Goal: Register for event/course

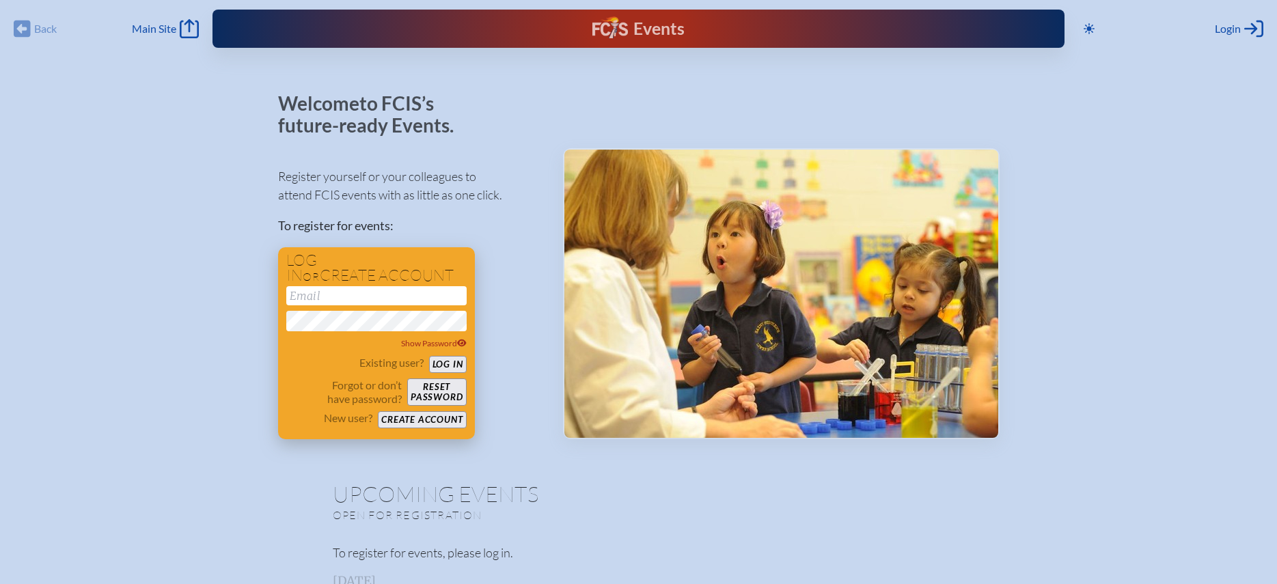
click at [363, 294] on input "email" at bounding box center [376, 295] width 180 height 19
type input "[EMAIL_ADDRESS][DOMAIN_NAME]"
click at [460, 369] on button "Log in" at bounding box center [448, 364] width 38 height 17
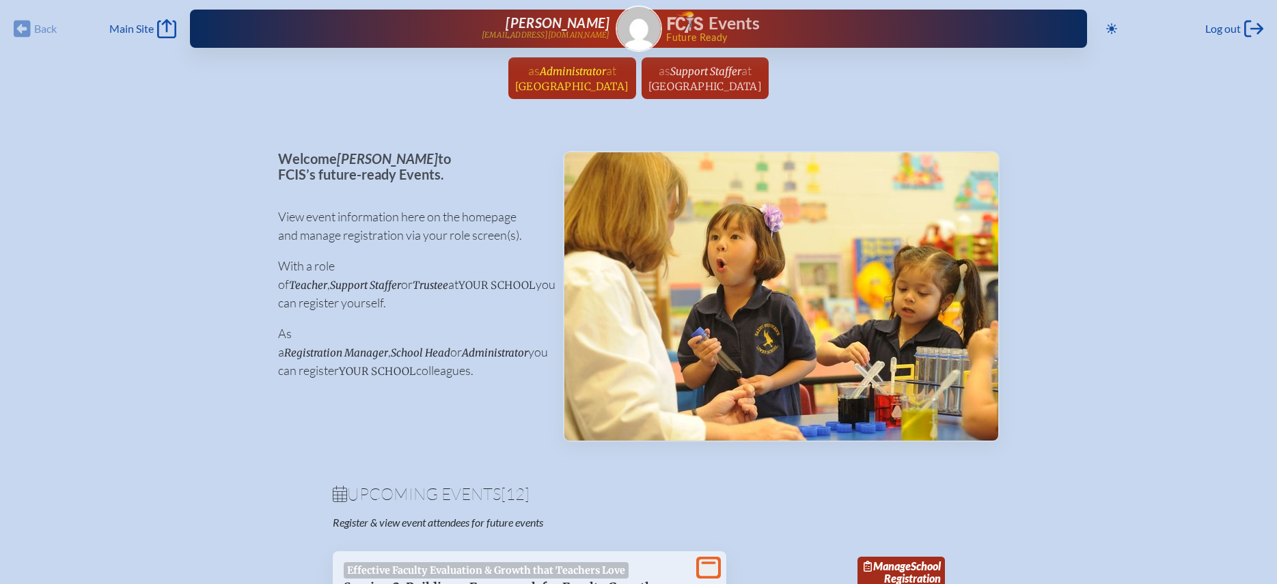
click at [574, 88] on span "[GEOGRAPHIC_DATA]" at bounding box center [572, 86] width 114 height 13
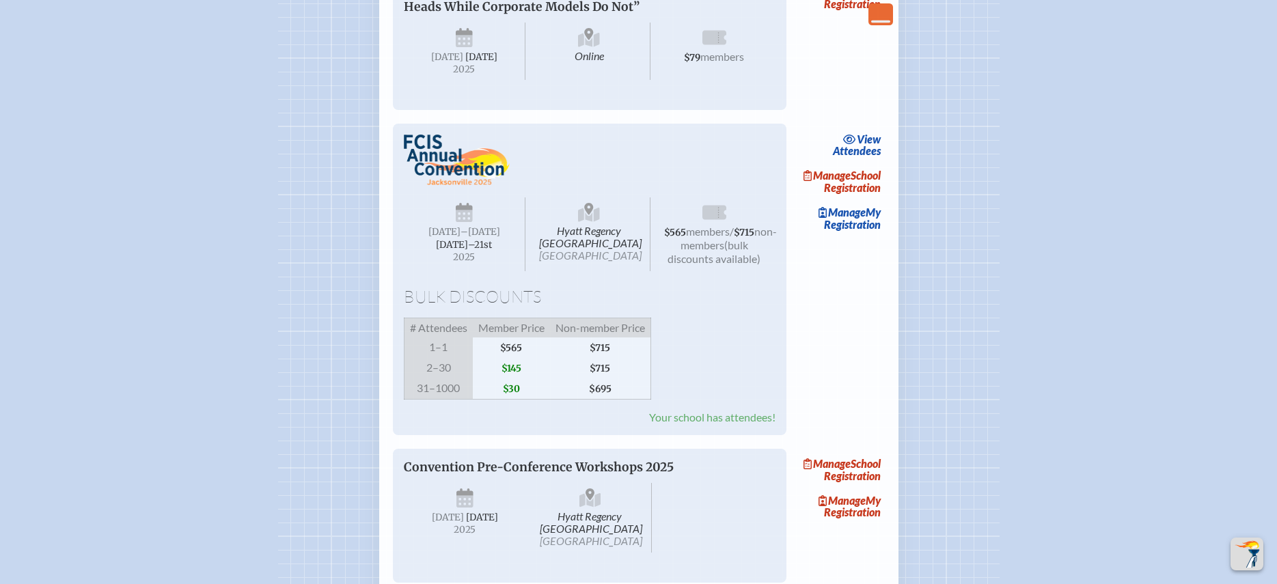
scroll to position [1537, 0]
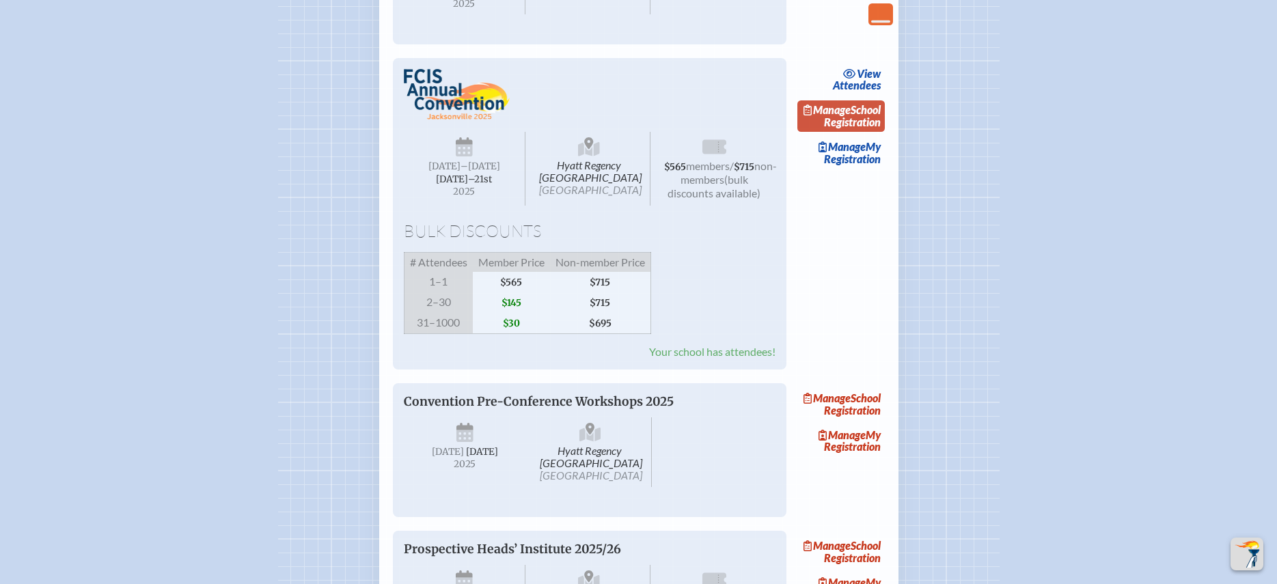
click at [851, 116] on span "Manage" at bounding box center [826, 109] width 47 height 13
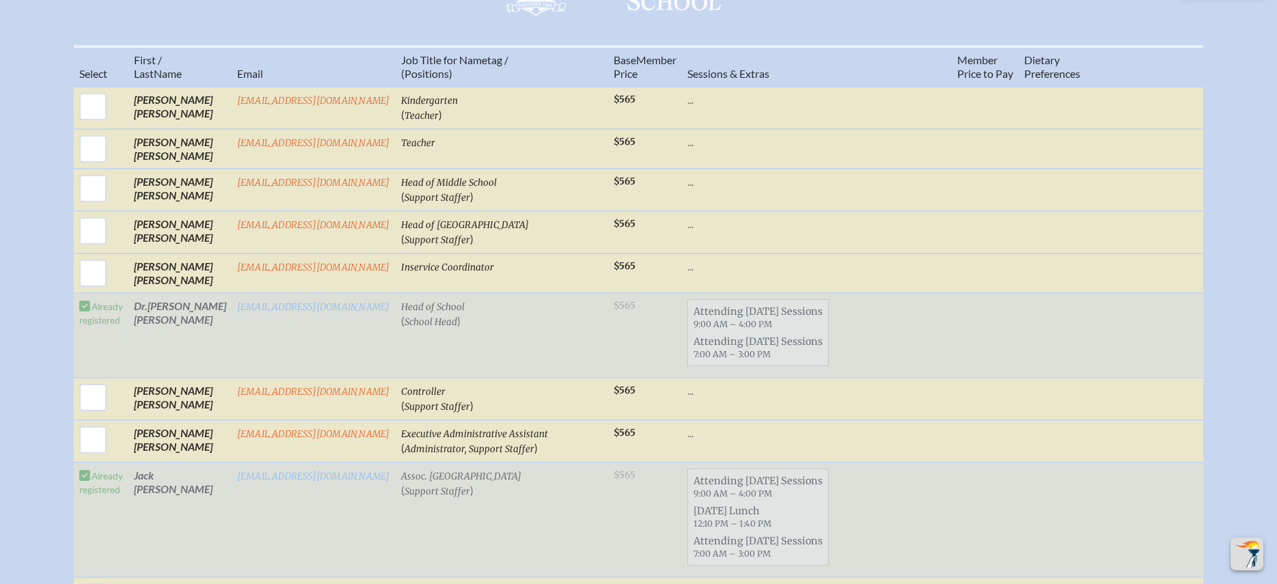
scroll to position [526, 0]
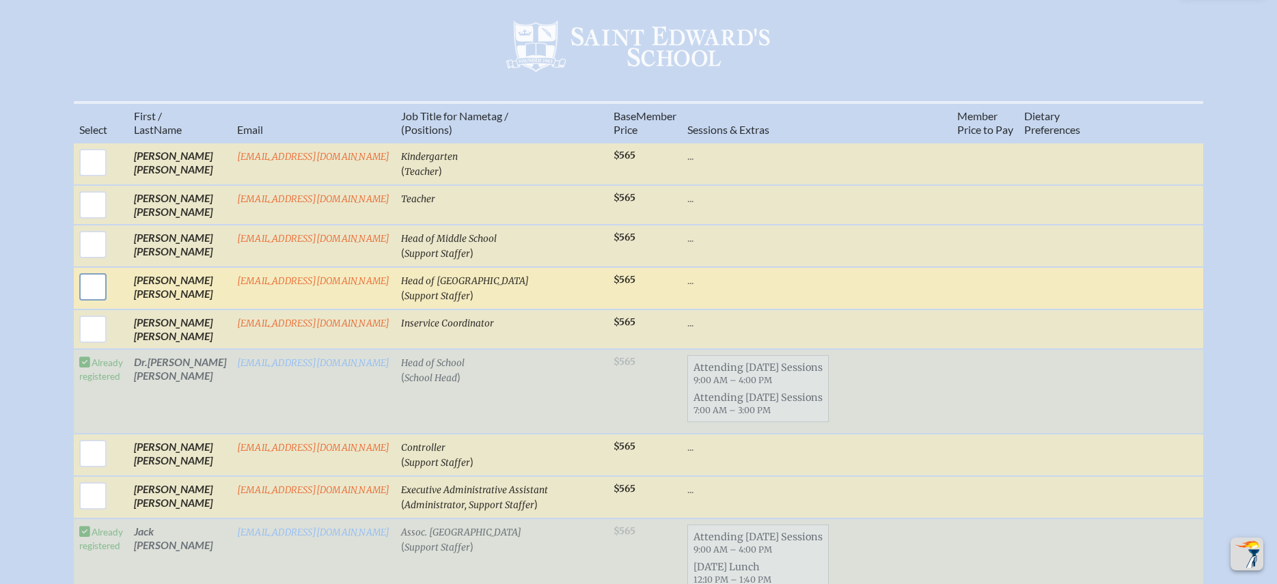
click at [96, 304] on input "checkbox" at bounding box center [93, 287] width 34 height 34
checkbox input "true"
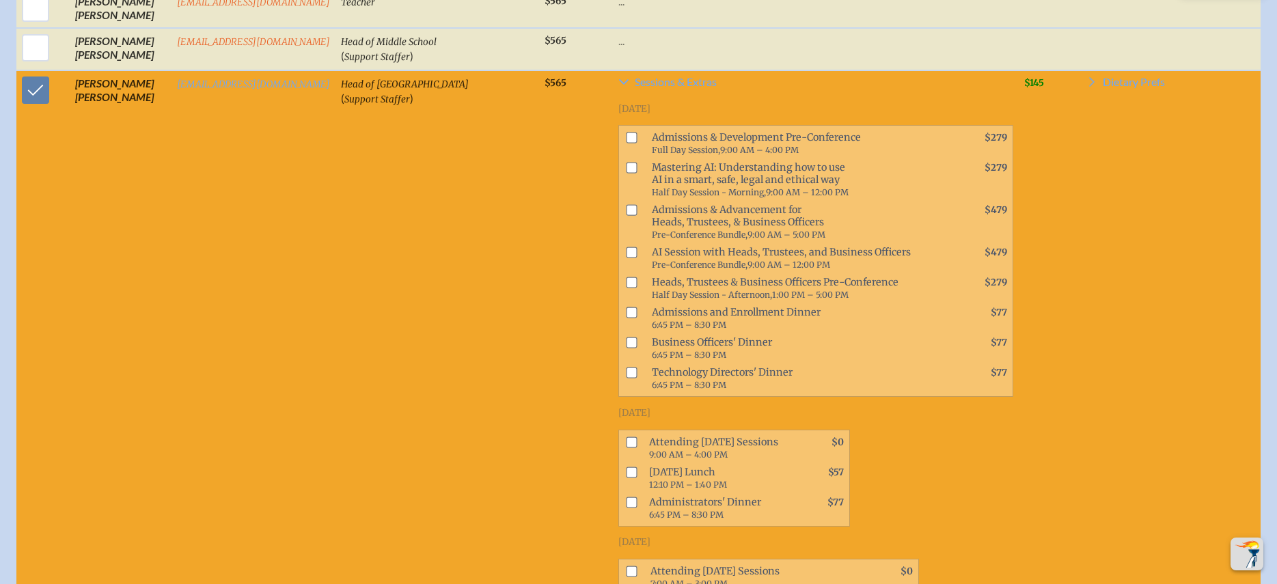
scroll to position [978, 0]
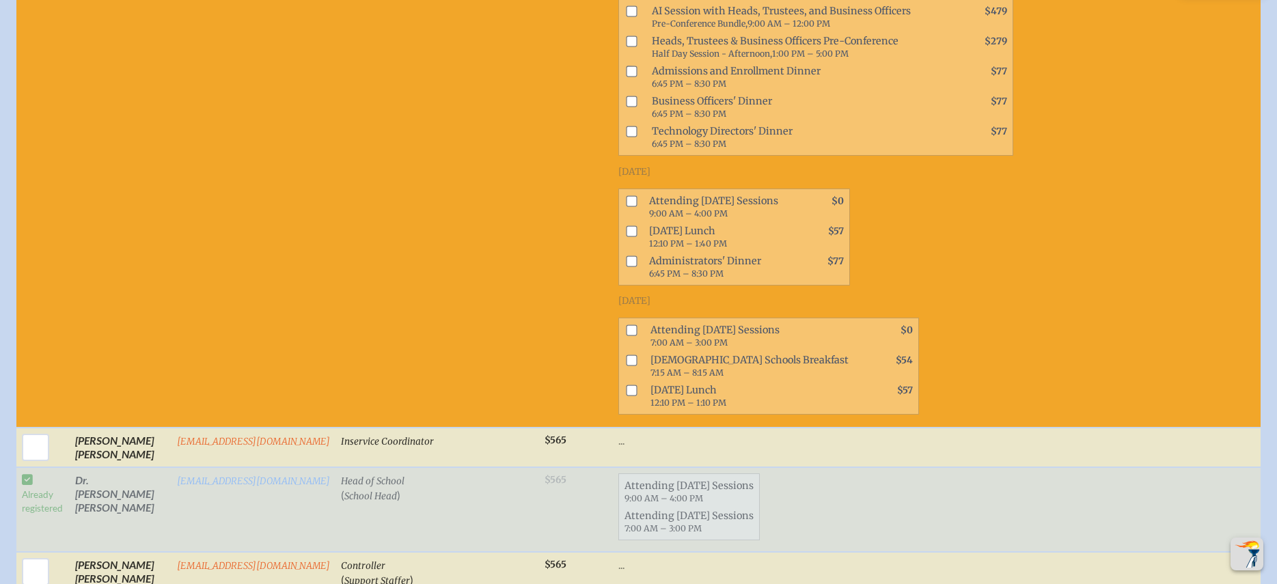
click at [626, 206] on input "checkbox" at bounding box center [631, 200] width 11 height 11
checkbox input "true"
click at [626, 335] on input "checkbox" at bounding box center [631, 330] width 11 height 11
checkbox input "true"
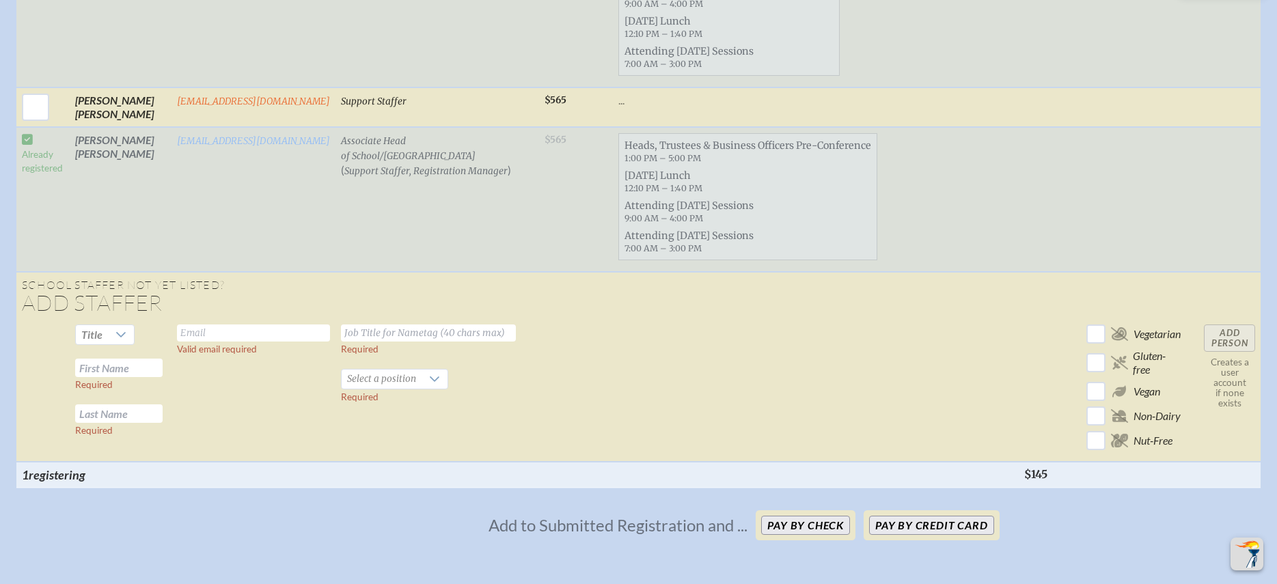
scroll to position [2261, 0]
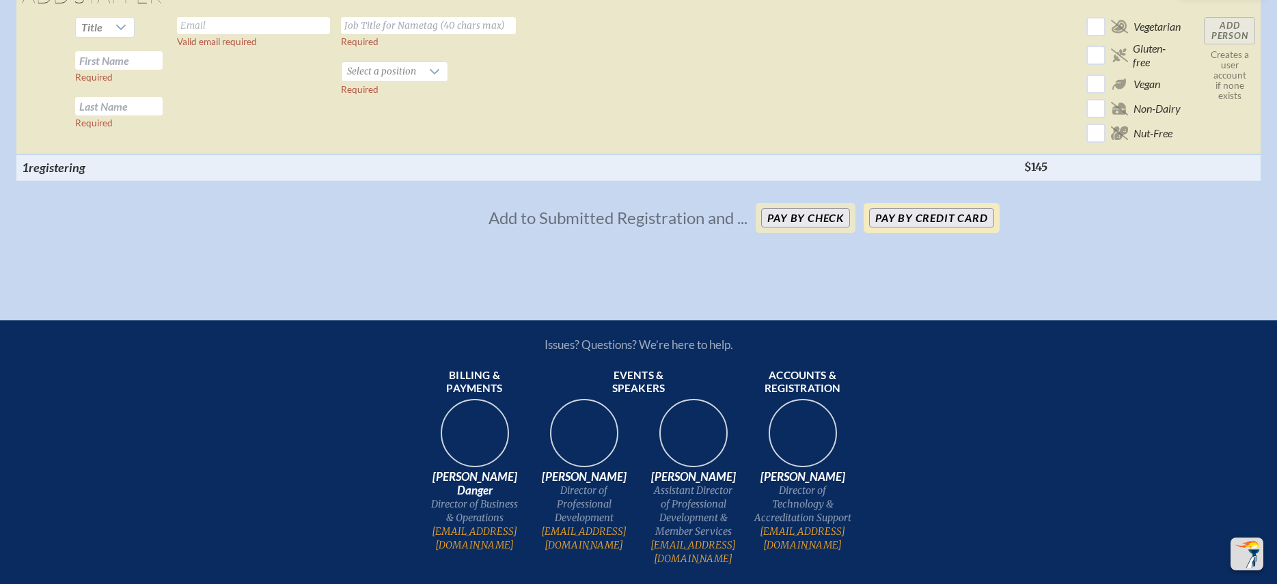
click at [889, 228] on button "Pay by Credit Card" at bounding box center [931, 217] width 124 height 19
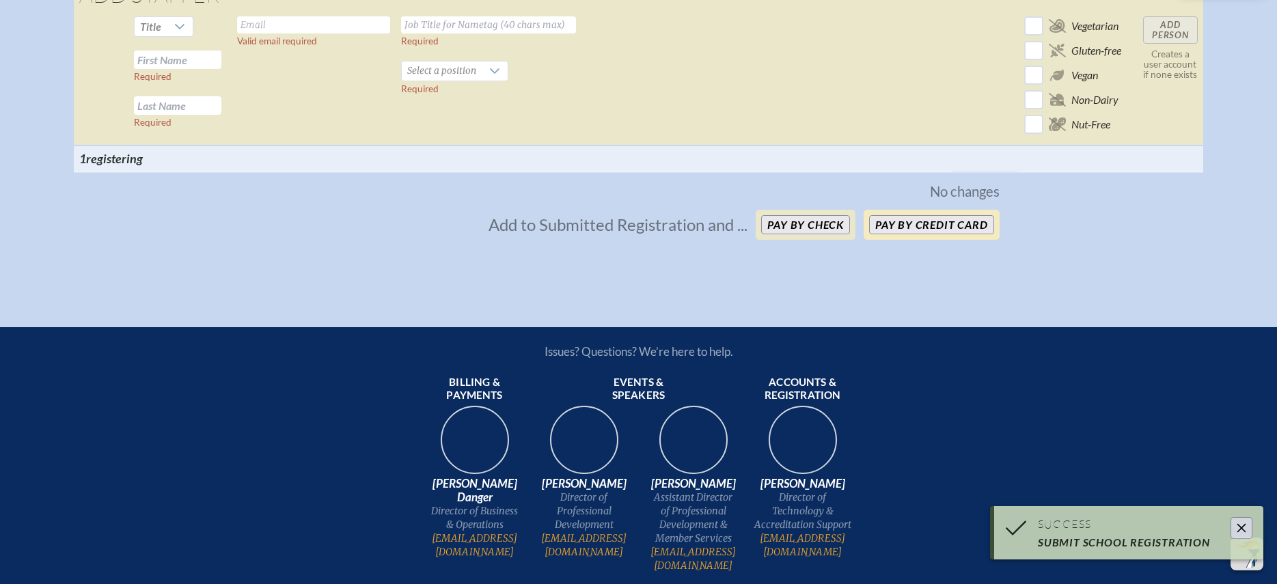
scroll to position [1734, 0]
